Goal: Task Accomplishment & Management: Manage account settings

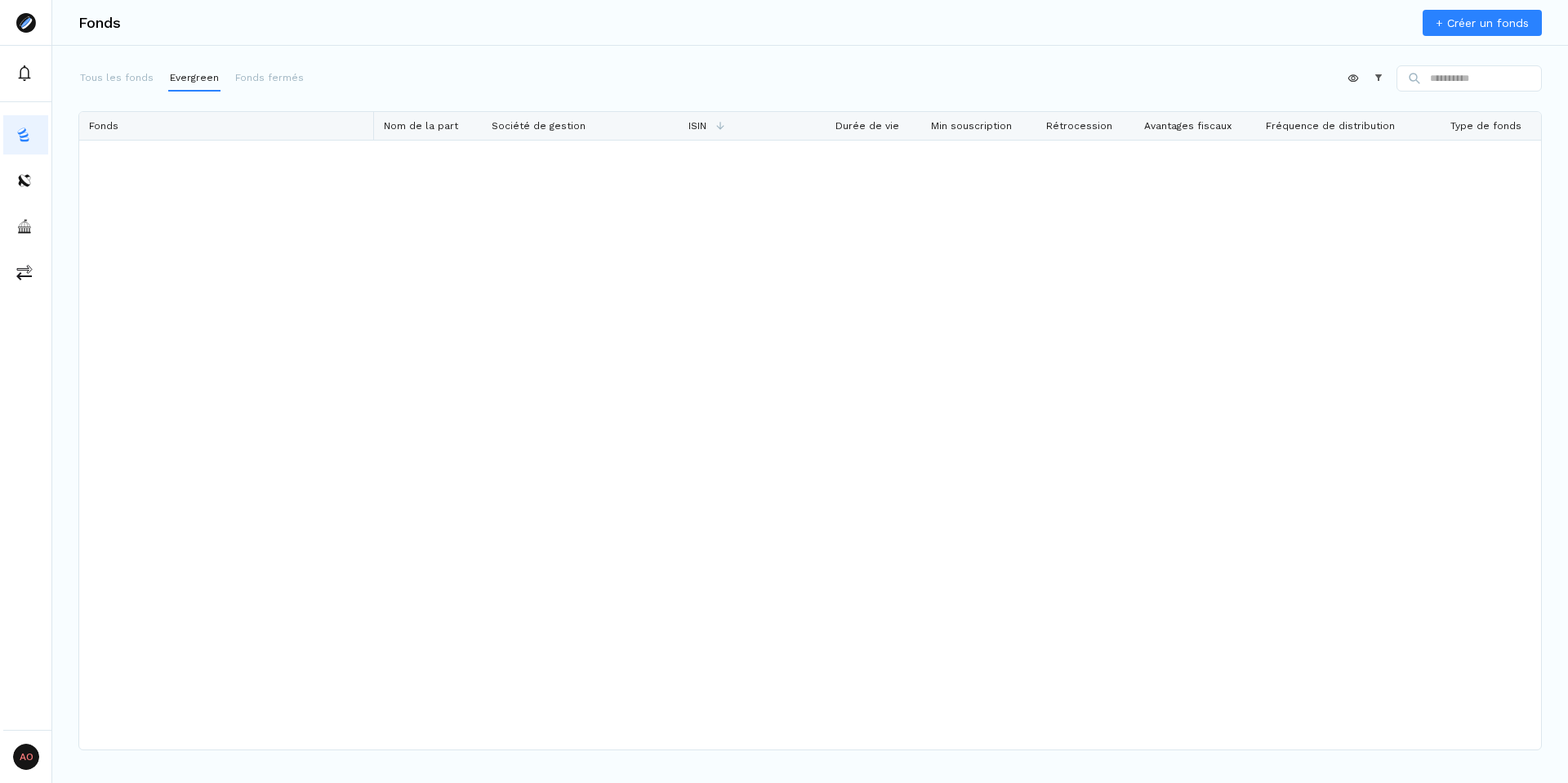
scroll to position [4009, 0]
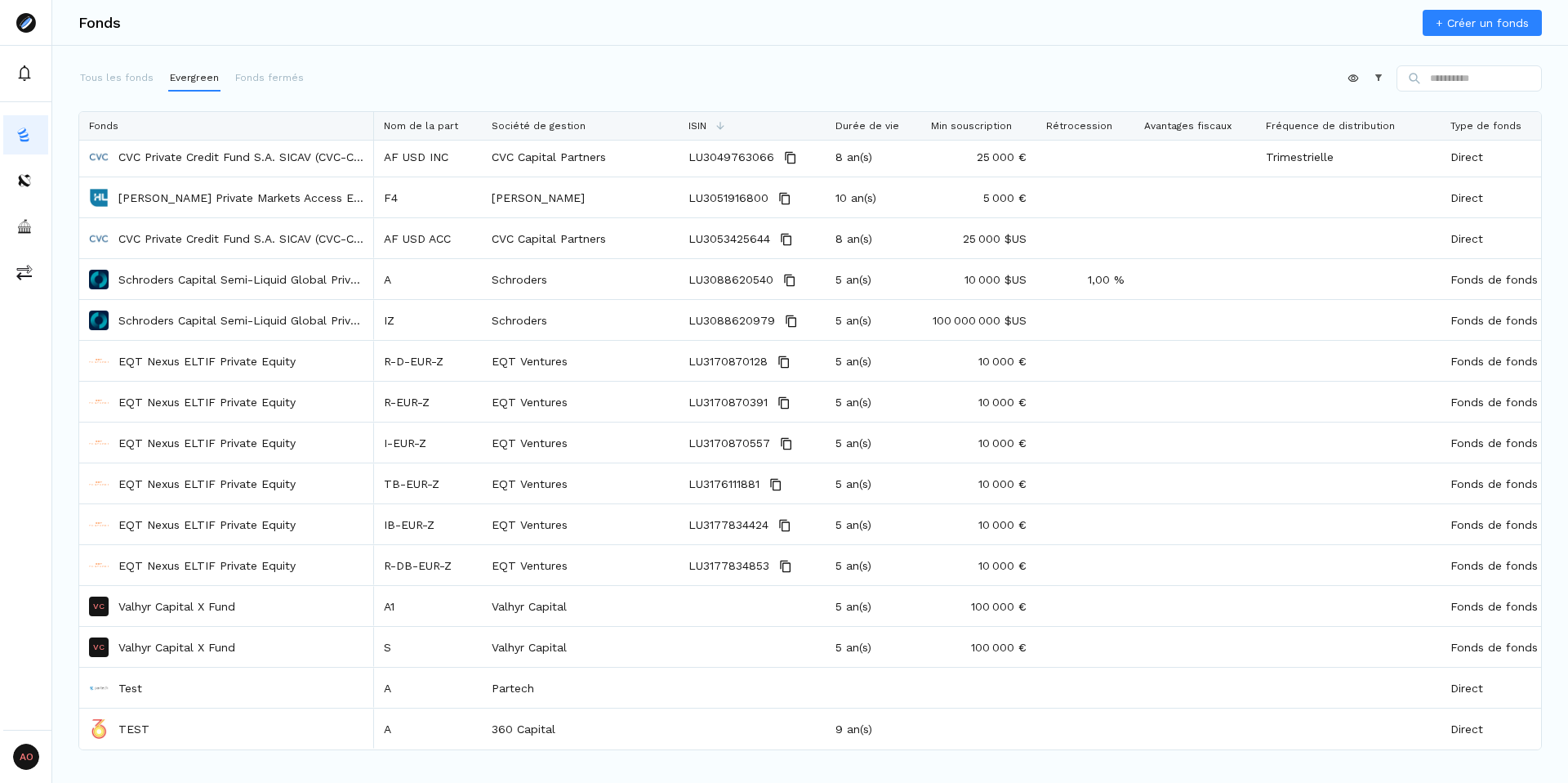
click at [544, 71] on div "Appliquer Constructeur" at bounding box center [810, 82] width 1464 height 33
click at [613, 87] on div "Appliquer Constructeur" at bounding box center [810, 82] width 1464 height 33
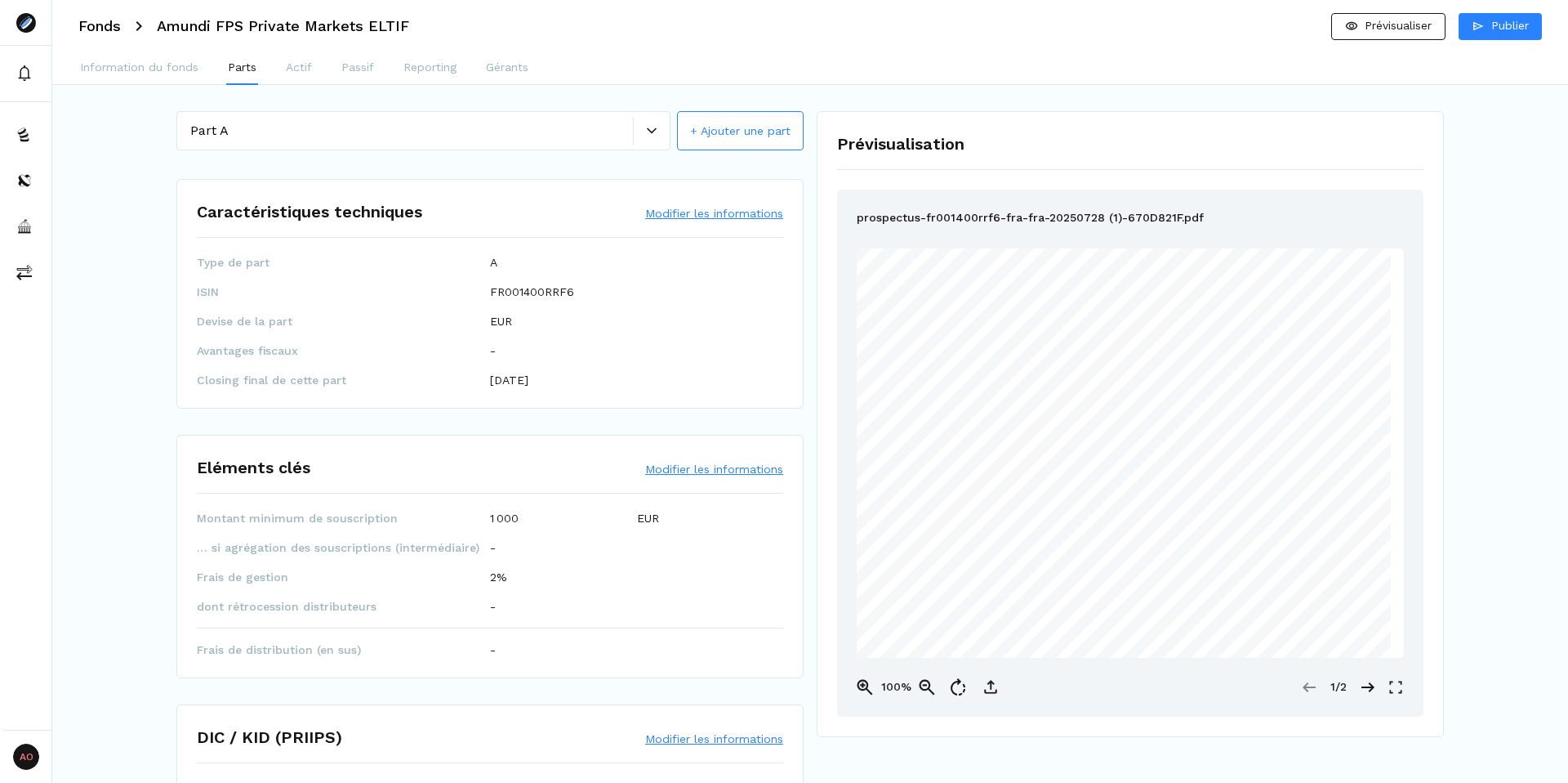
click at [148, 87] on div "Part A + Ajouter une part Caractéristiques techniques Modifier les informations…" at bounding box center [810, 777] width 1516 height 1384
click at [47, 138] on p "Fonds" at bounding box center [54, 135] width 29 height 15
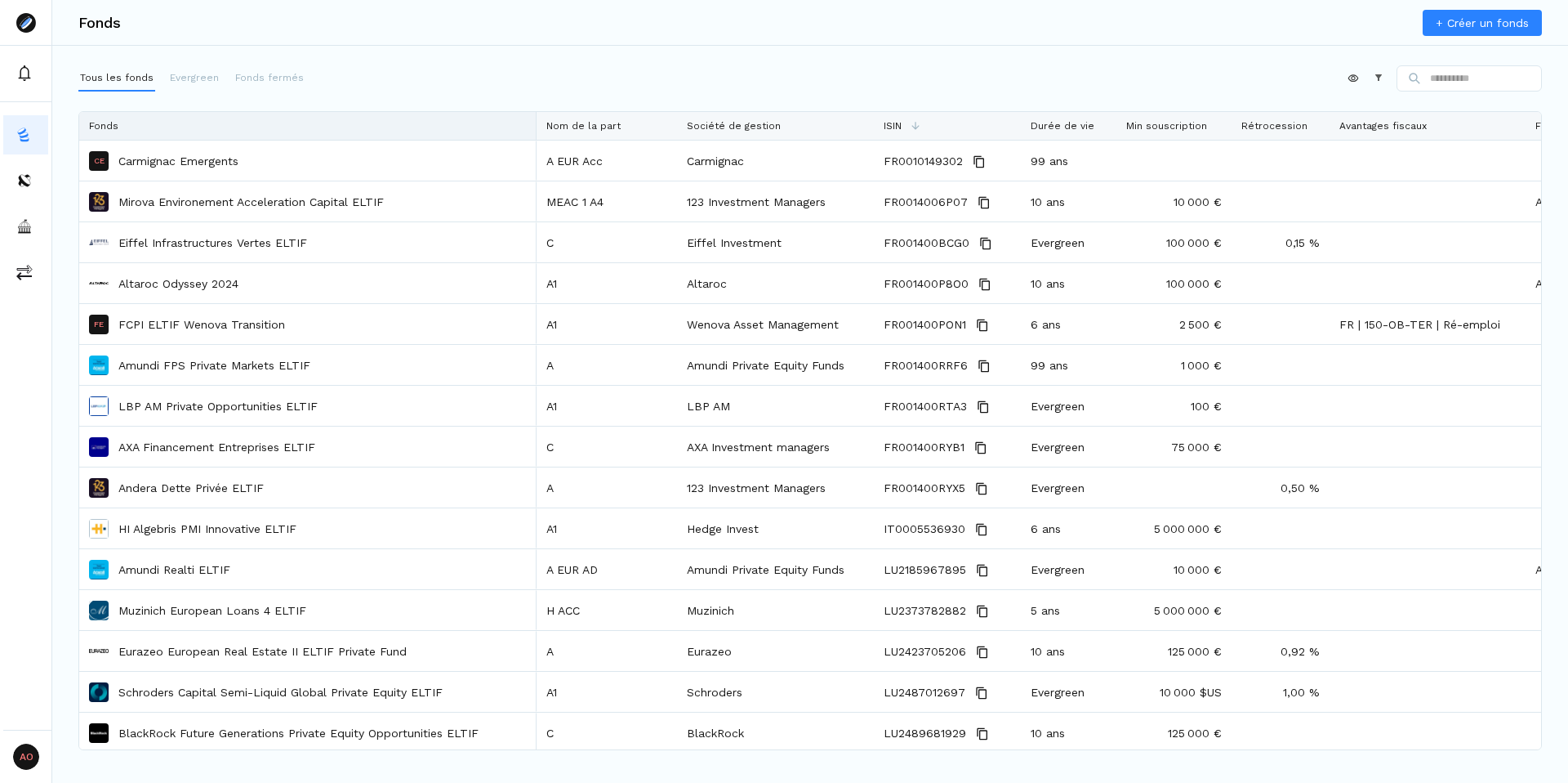
drag, startPoint x: 567, startPoint y: 120, endPoint x: 431, endPoint y: 118, distance: 136.0
click at [533, 118] on div at bounding box center [536, 126] width 7 height 28
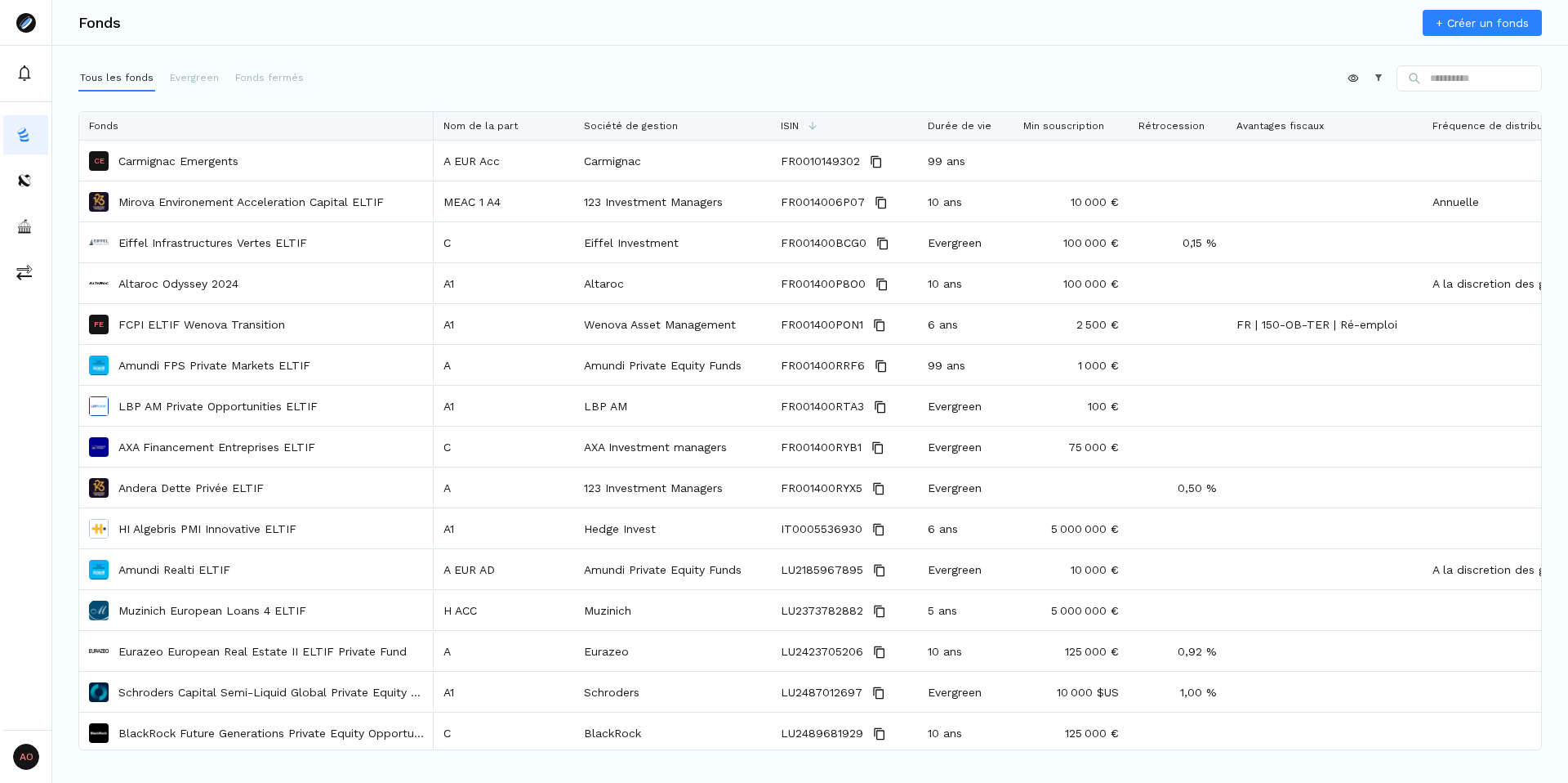
click at [689, 78] on div "Appliquer Constructeur" at bounding box center [810, 82] width 1464 height 33
